Goal: Information Seeking & Learning: Check status

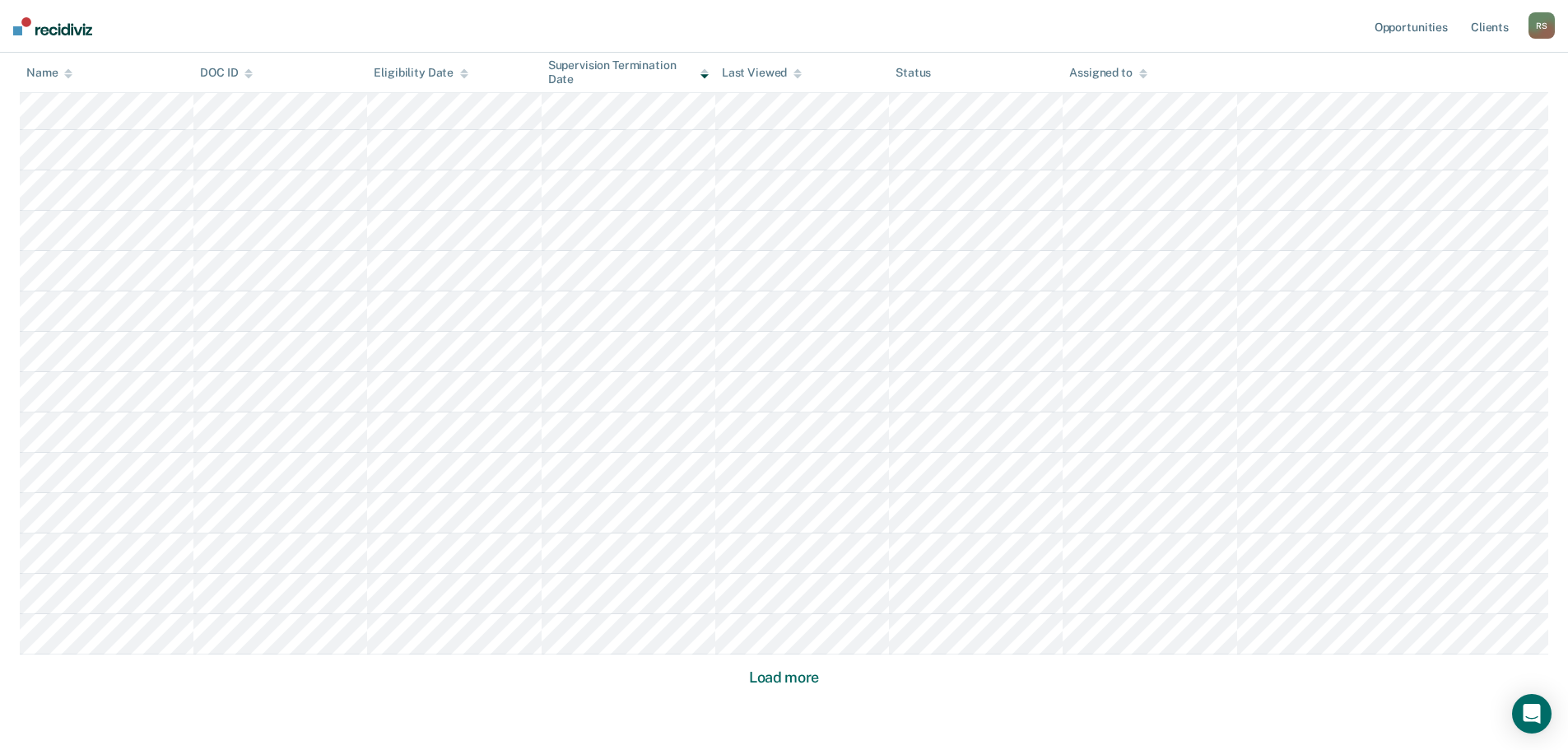
scroll to position [948, 0]
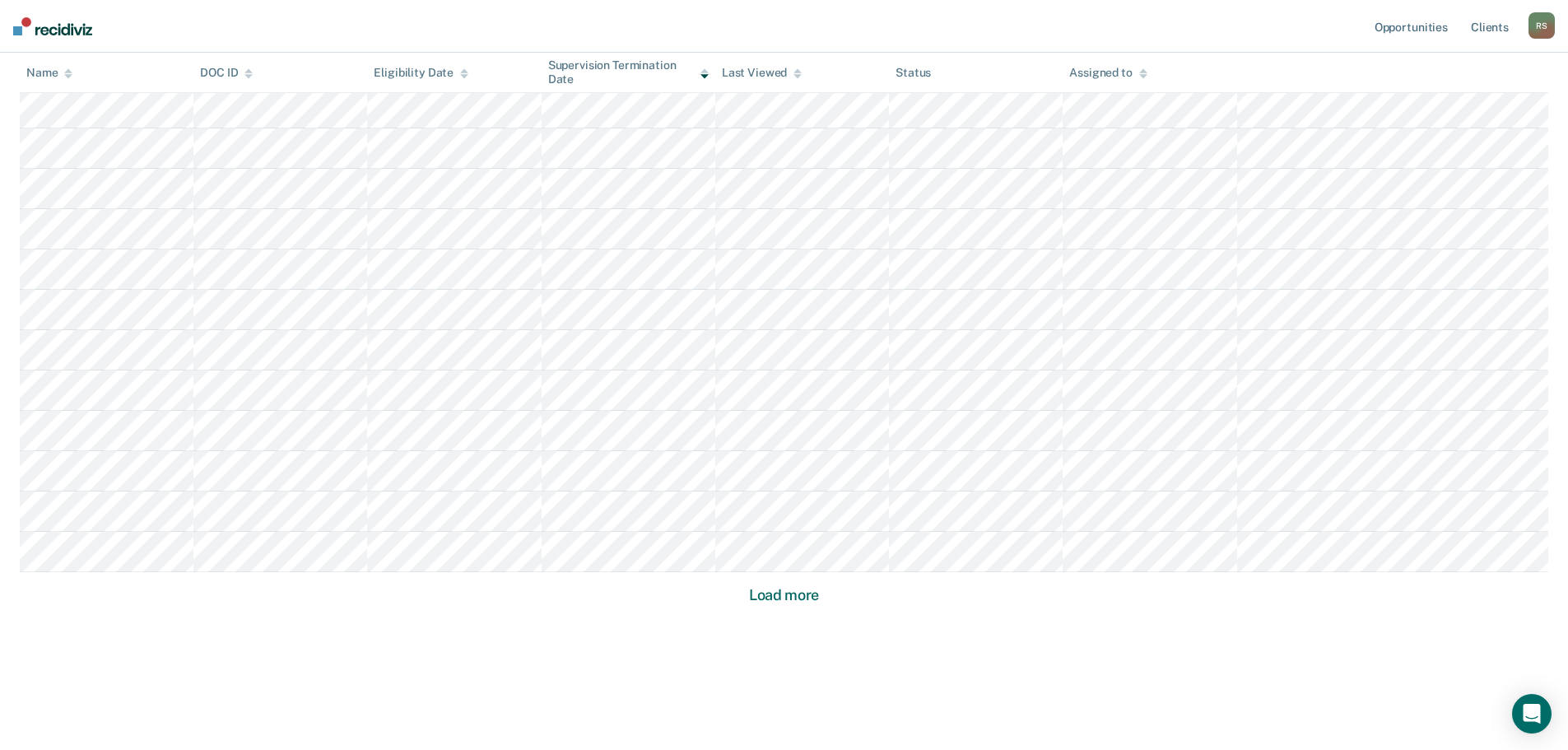
click at [758, 595] on button "Load more" at bounding box center [784, 595] width 80 height 20
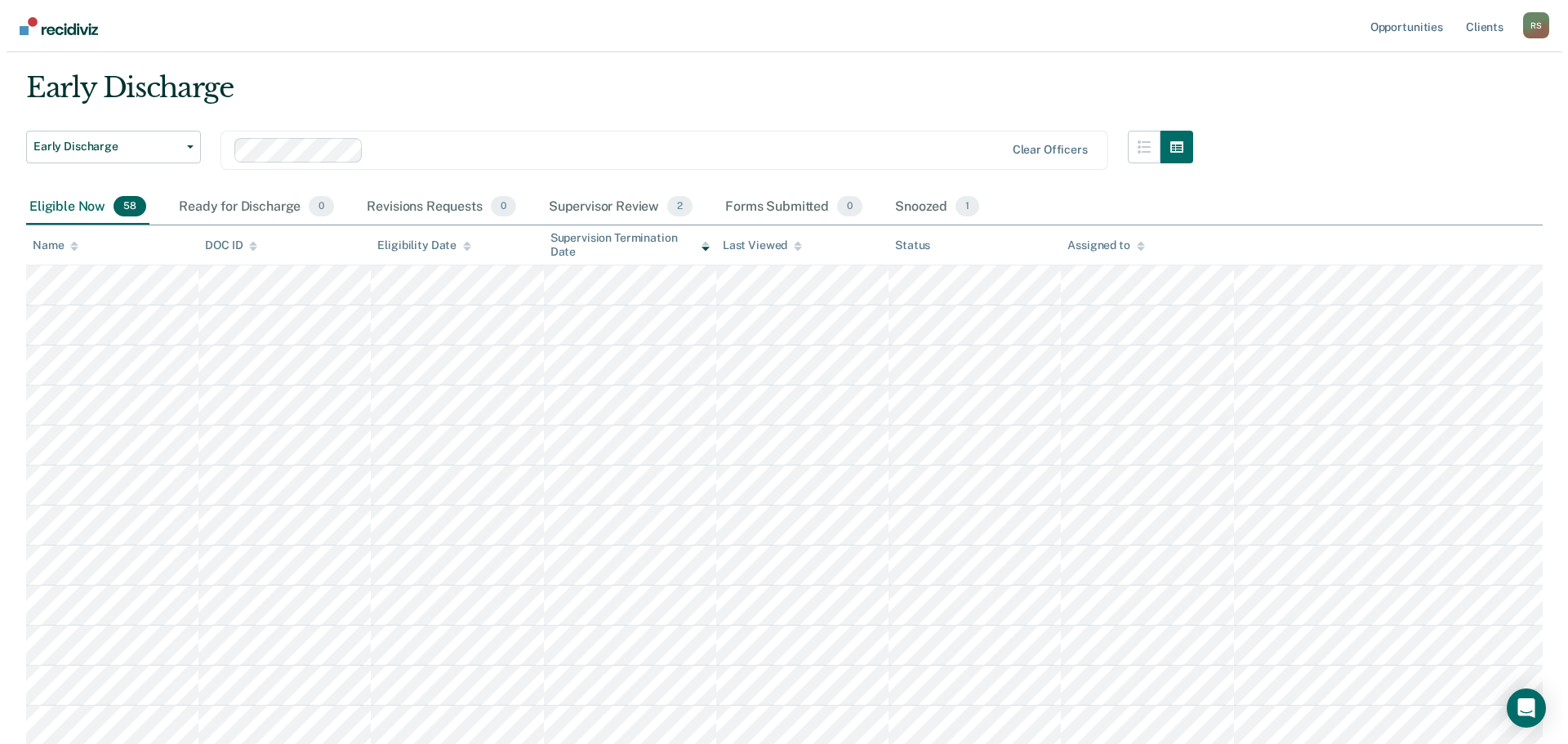
scroll to position [0, 0]
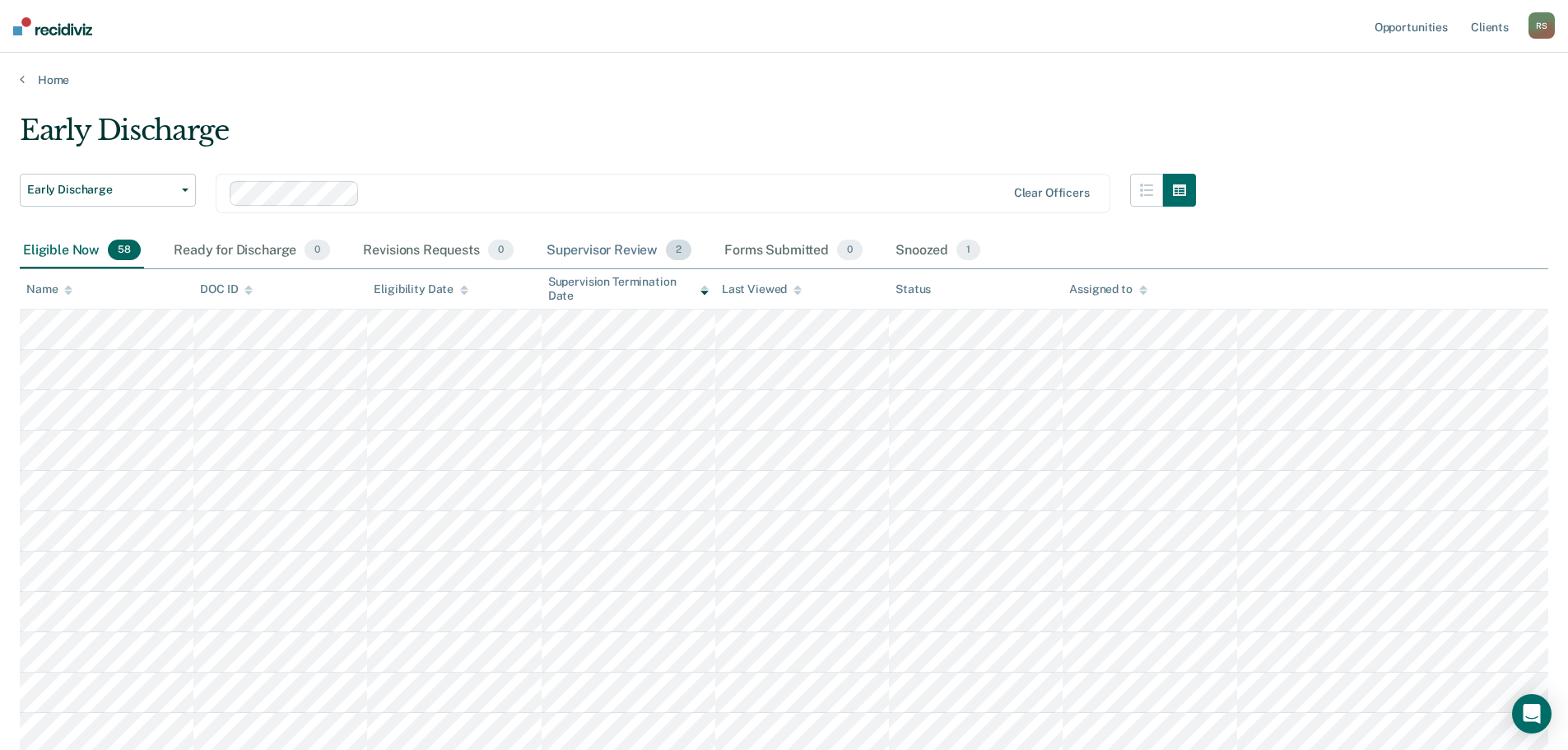
click at [610, 249] on div "Supervisor Review 2" at bounding box center [619, 251] width 152 height 36
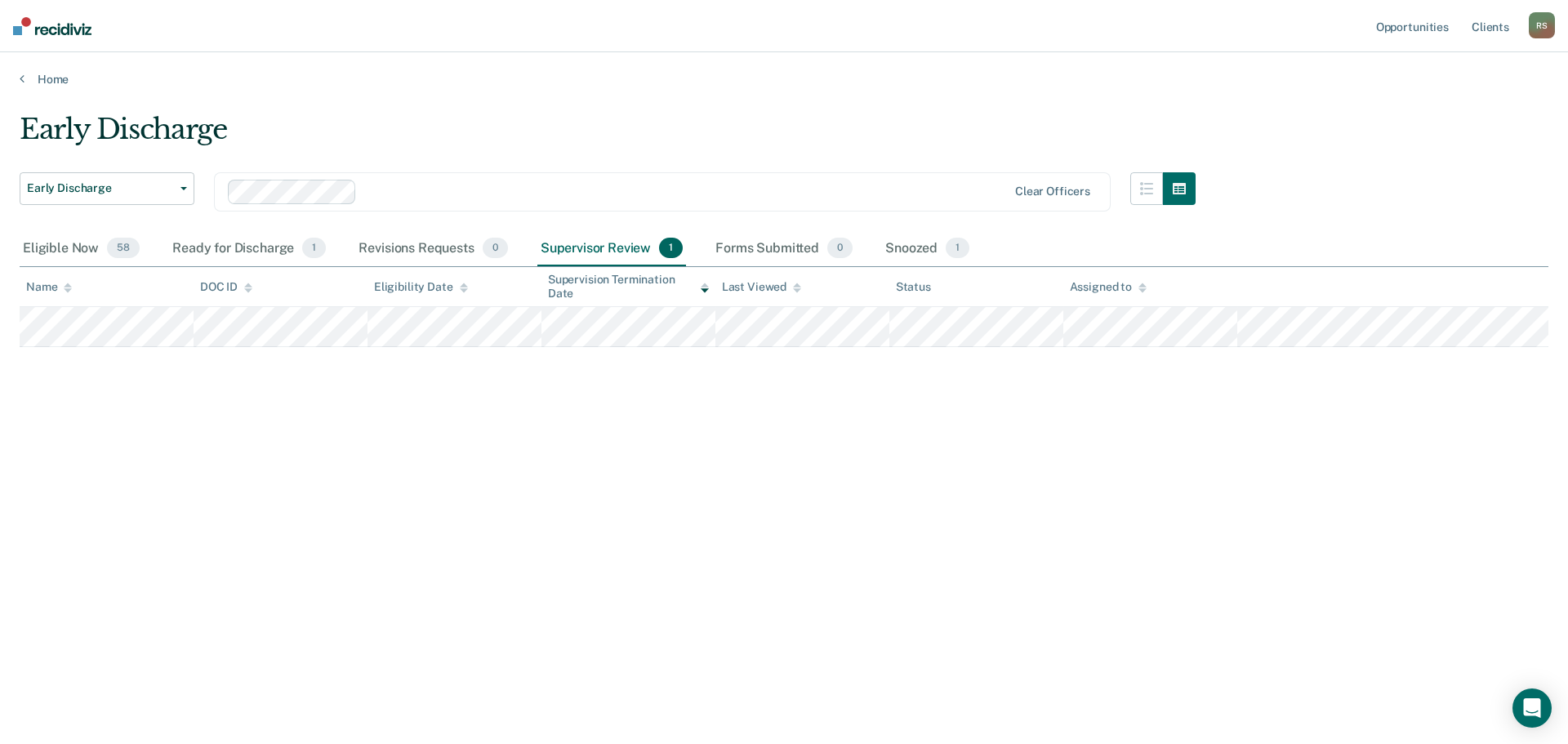
click at [519, 411] on div "Early Discharge Early Discharge Early Discharge Clear officers Eligible Now 58 …" at bounding box center [784, 367] width 1529 height 509
click at [565, 254] on div "Supervisor Review 1" at bounding box center [612, 249] width 149 height 36
click at [258, 255] on div "Ready for Discharge 1" at bounding box center [249, 249] width 160 height 36
click at [582, 251] on div "Supervisor Review 1" at bounding box center [612, 249] width 149 height 36
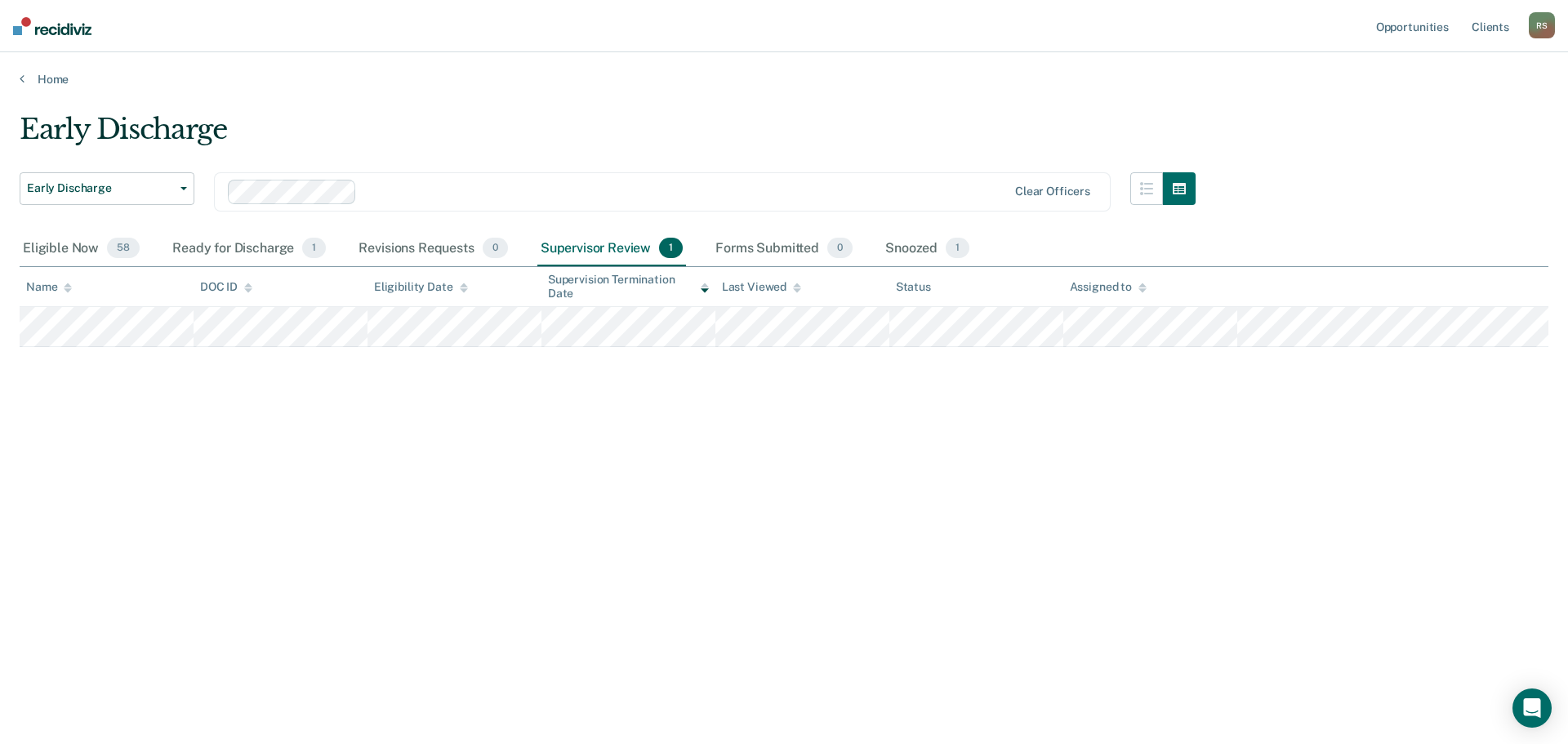
click at [558, 384] on div "Early Discharge Early Discharge Early Discharge Clear officers Eligible Now 58 …" at bounding box center [784, 367] width 1529 height 509
